Goal: Transaction & Acquisition: Book appointment/travel/reservation

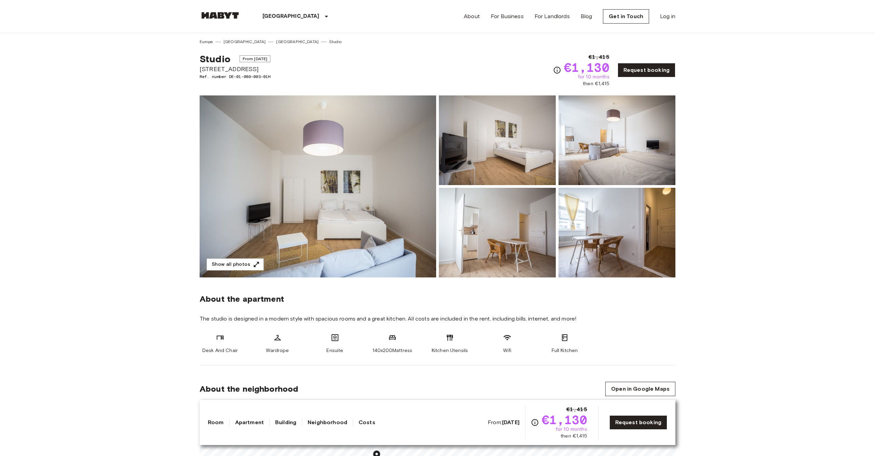
click at [289, 235] on img at bounding box center [318, 186] width 237 height 182
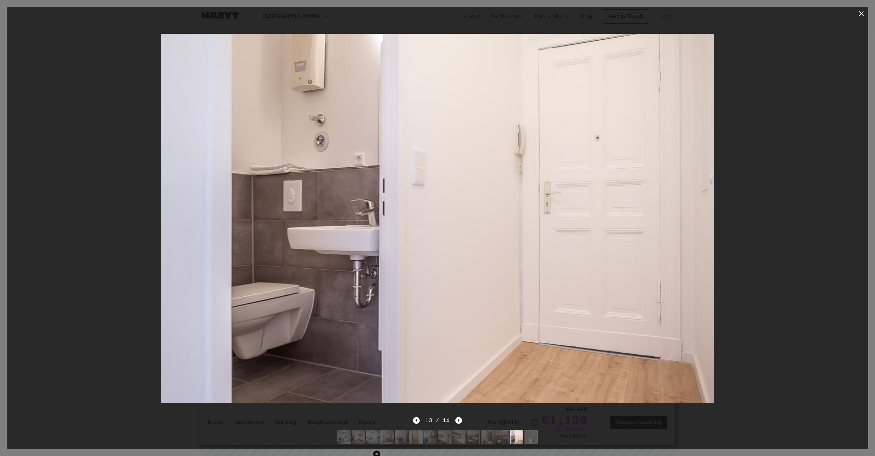
click at [857, 16] on icon "button" at bounding box center [861, 14] width 8 height 8
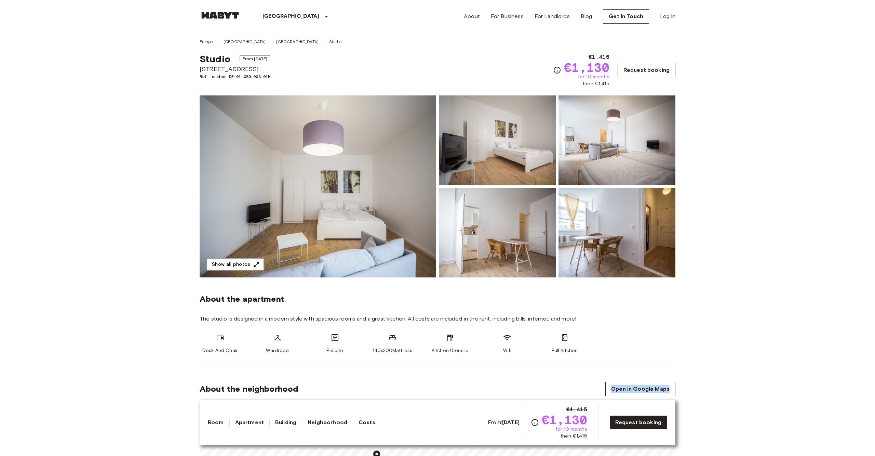
click at [647, 76] on link "Request booking" at bounding box center [647, 70] width 58 height 14
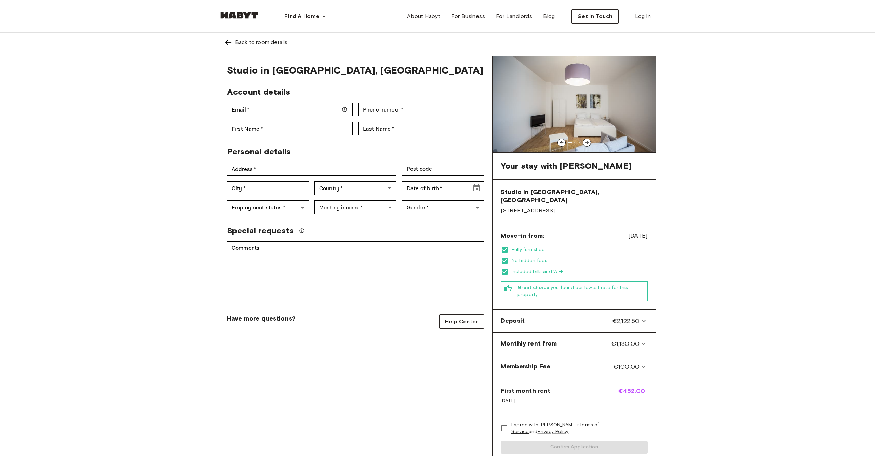
click at [226, 44] on img at bounding box center [228, 42] width 8 height 8
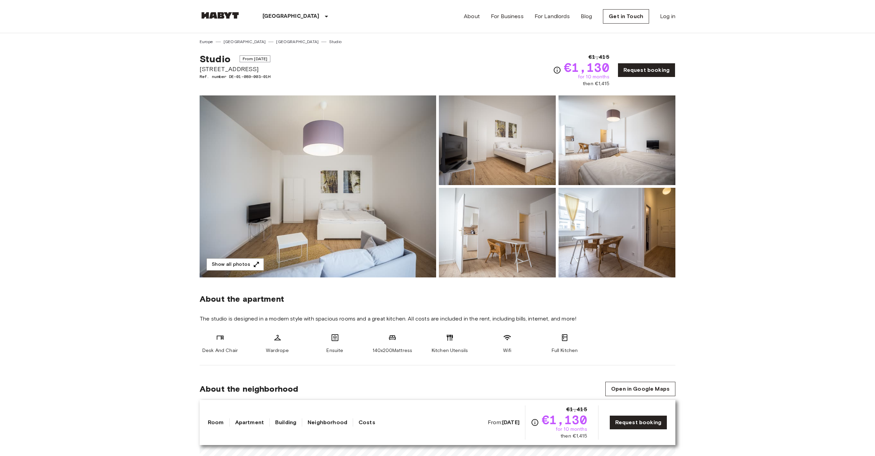
click at [502, 424] on b "Sep 19 2025" at bounding box center [510, 422] width 17 height 6
drag, startPoint x: 462, startPoint y: 423, endPoint x: 416, endPoint y: 420, distance: 45.2
click at [452, 422] on div "Room Apartment Building Neighborhood Costs From: Sep 19 2025 €1,415 €1,130 for …" at bounding box center [438, 422] width 460 height 34
click at [262, 58] on span "From Sep 19 2025" at bounding box center [255, 58] width 31 height 7
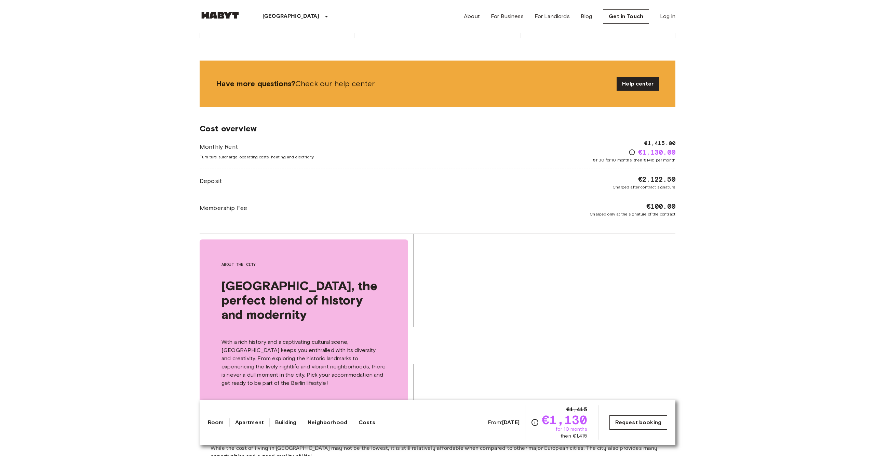
scroll to position [571, 0]
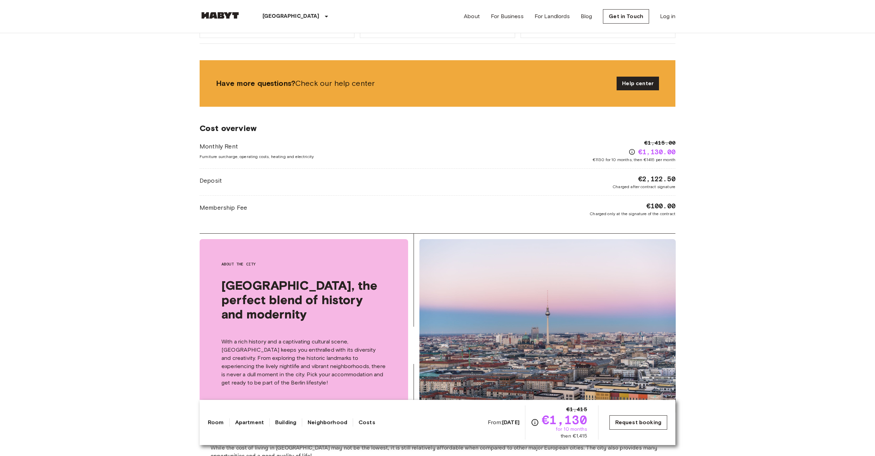
click at [647, 423] on link "Request booking" at bounding box center [639, 422] width 58 height 14
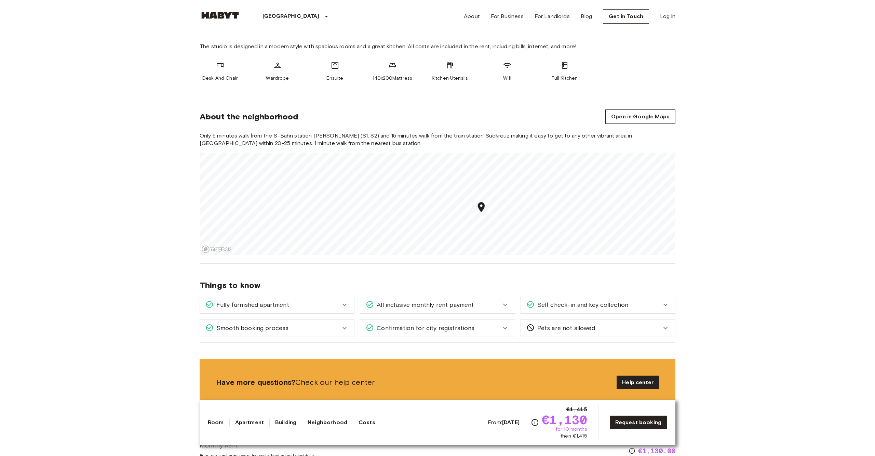
scroll to position [283, 0]
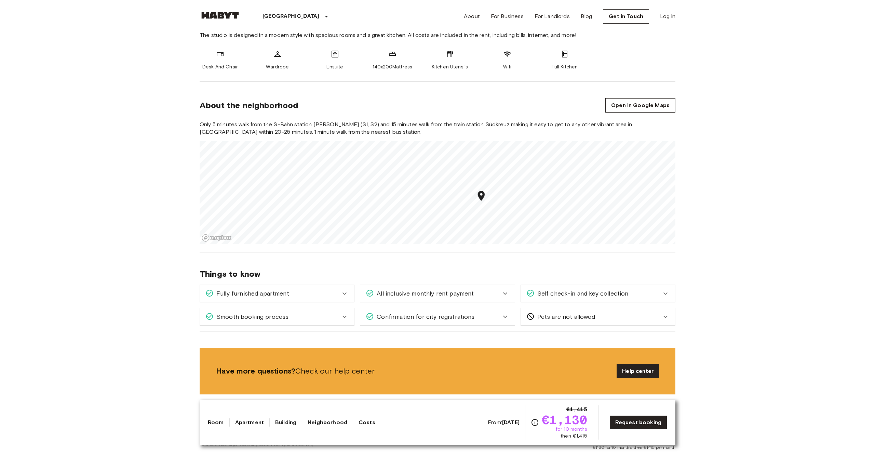
click at [454, 292] on span "All inclusive monthly rent payment" at bounding box center [424, 293] width 100 height 9
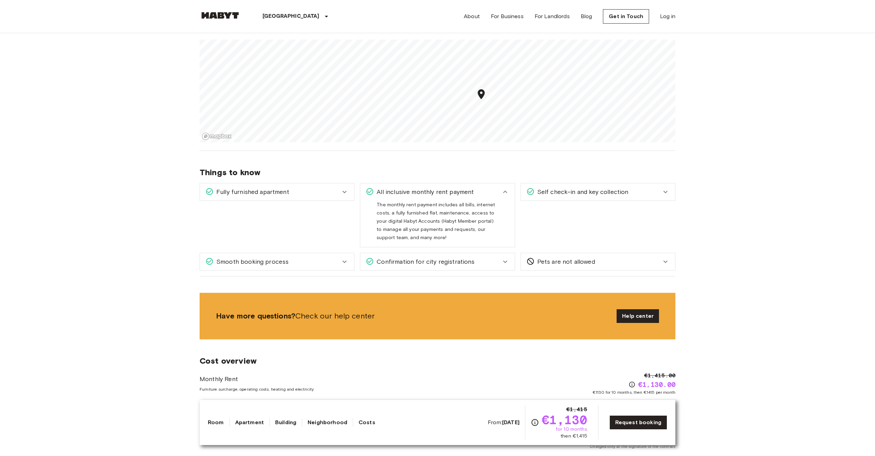
scroll to position [390, 0]
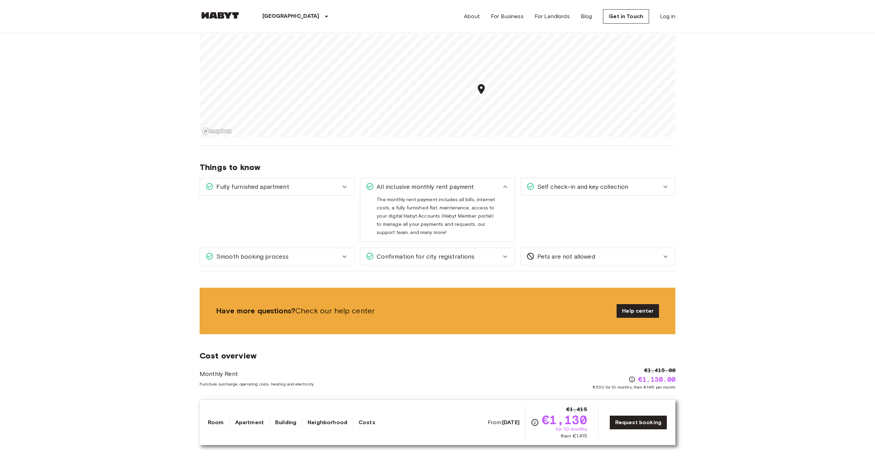
click at [300, 261] on div "Smooth booking process" at bounding box center [272, 256] width 135 height 9
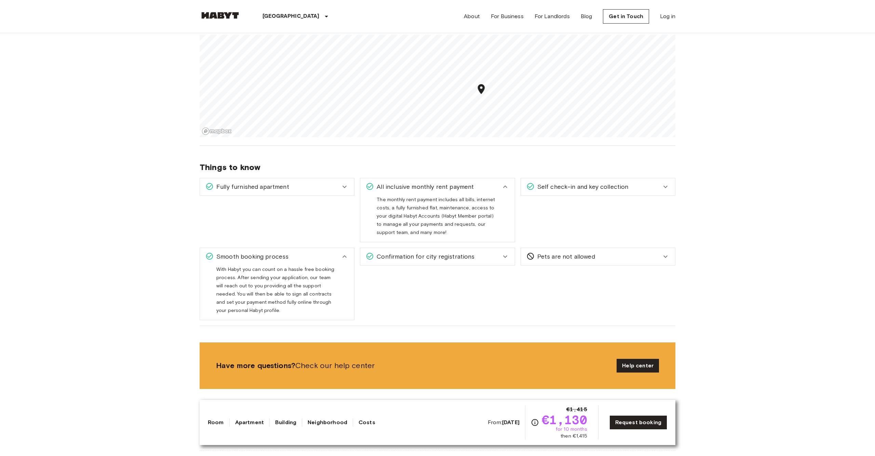
click at [452, 260] on span "Confirmation for city registrations" at bounding box center [424, 256] width 101 height 9
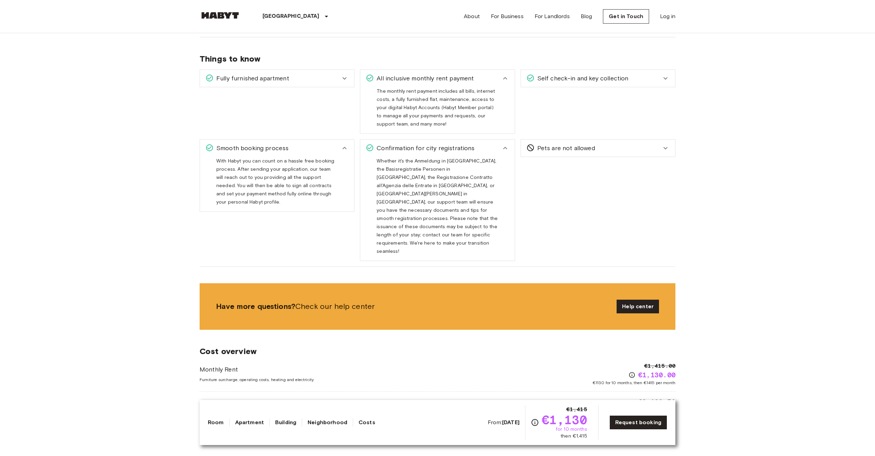
scroll to position [547, 0]
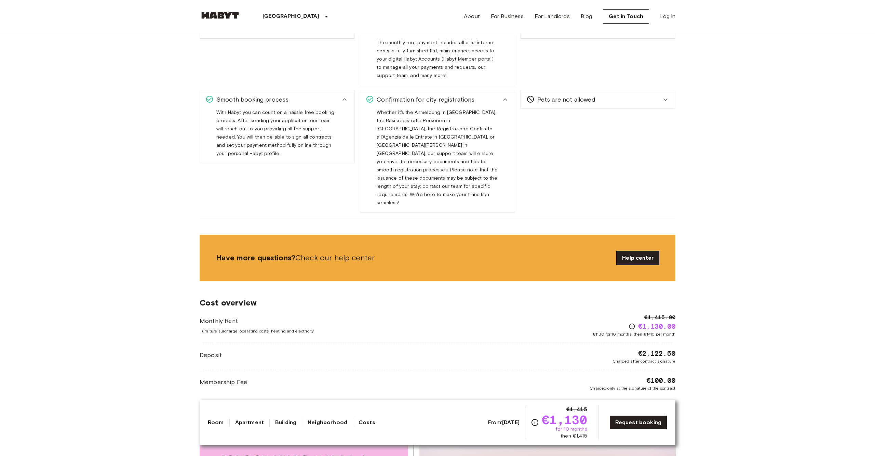
click at [641, 251] on link "Help center" at bounding box center [638, 258] width 42 height 14
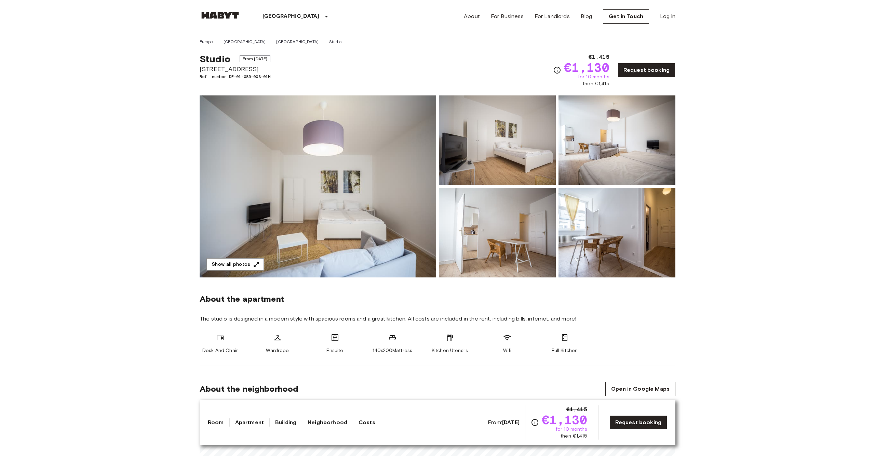
scroll to position [0, 0]
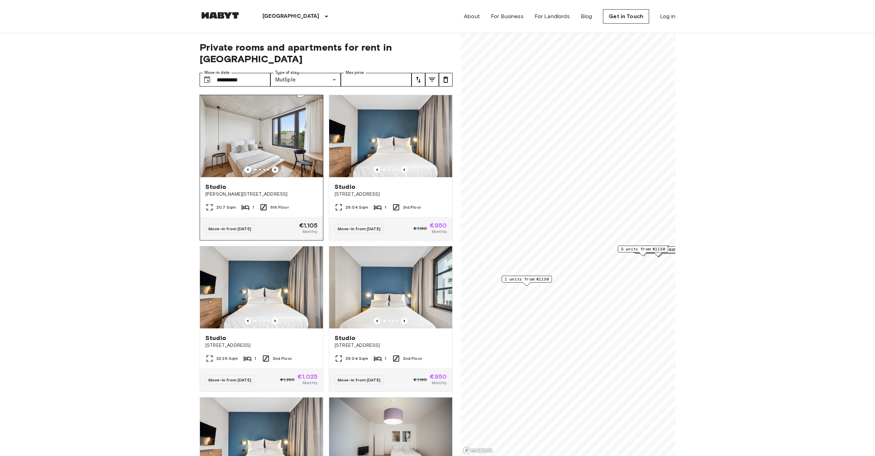
click at [274, 166] on icon "Previous image" at bounding box center [275, 169] width 7 height 7
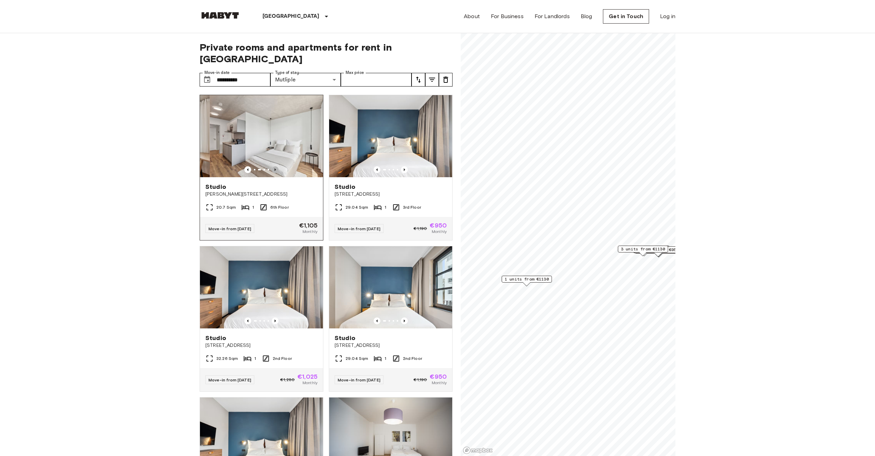
click at [274, 166] on icon "Previous image" at bounding box center [275, 169] width 7 height 7
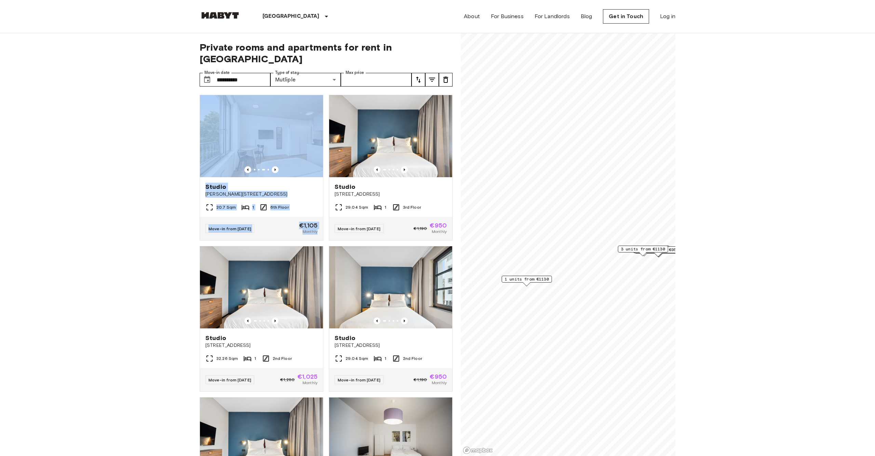
click at [421, 76] on icon "tune" at bounding box center [418, 80] width 8 height 8
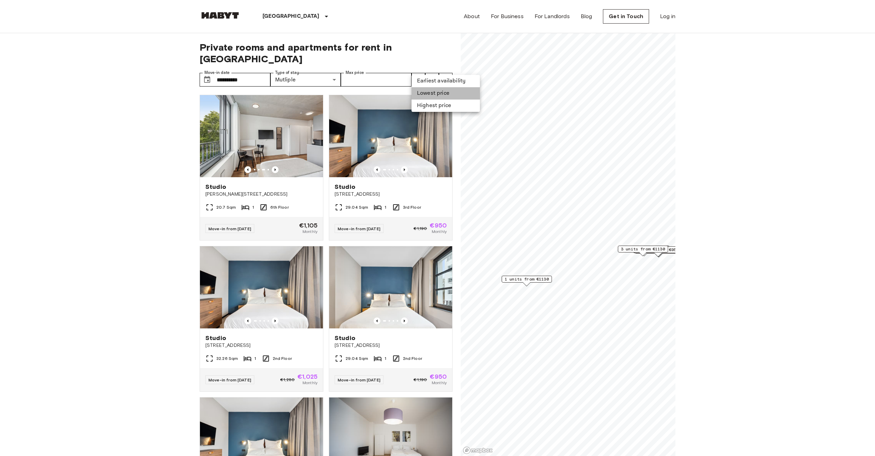
click at [435, 92] on li "Lowest price" at bounding box center [446, 93] width 68 height 12
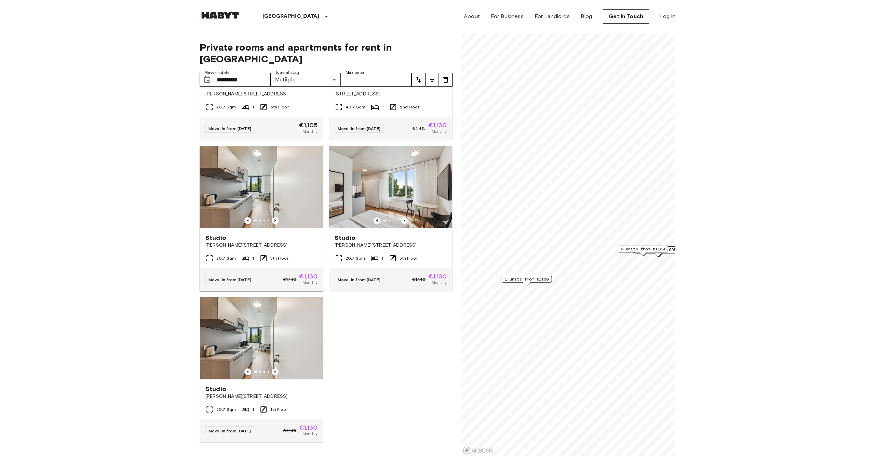
scroll to position [1170, 0]
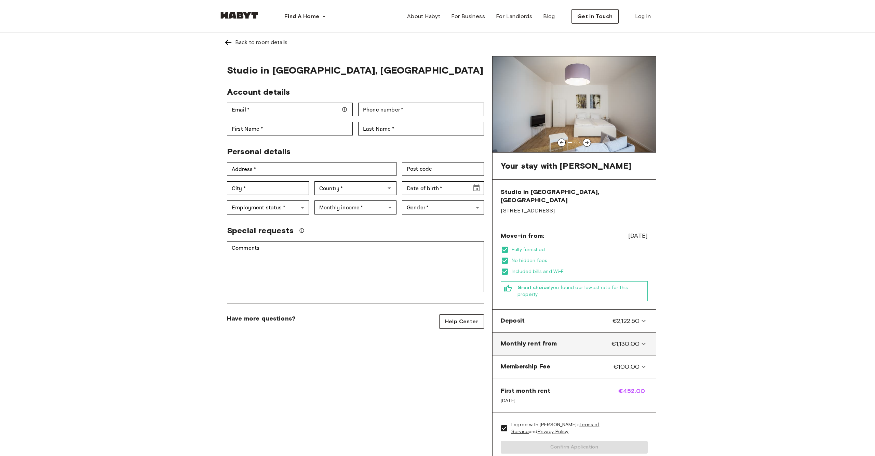
click at [644, 344] on icon at bounding box center [644, 344] width 8 height 8
